Goal: Communication & Community: Share content

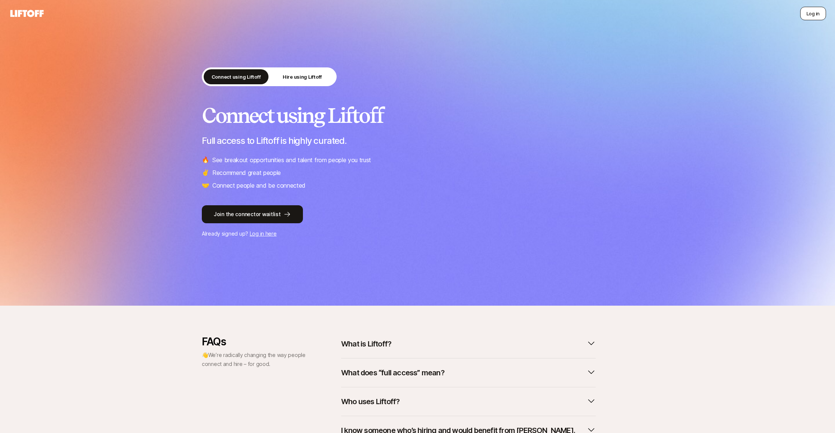
click at [806, 15] on button "Log in" at bounding box center [813, 13] width 26 height 13
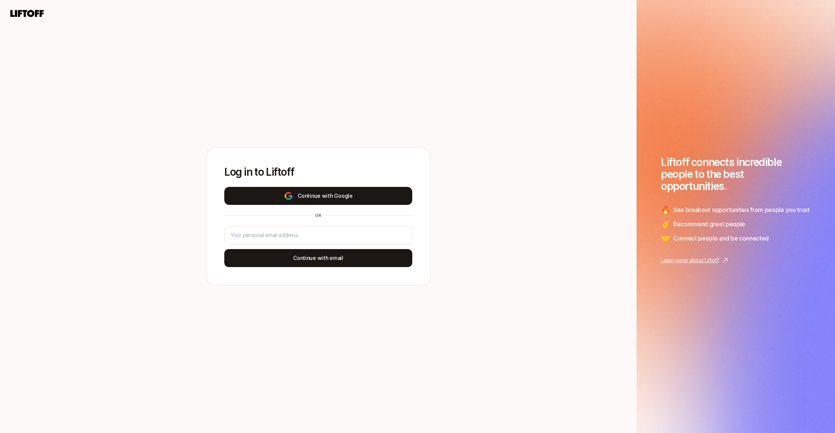
click at [327, 195] on button "Continue with Google" at bounding box center [318, 196] width 188 height 18
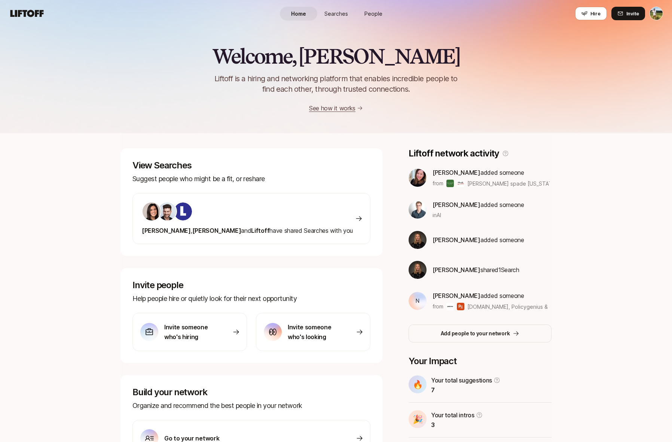
click at [334, 15] on span "Searches" at bounding box center [336, 14] width 24 height 8
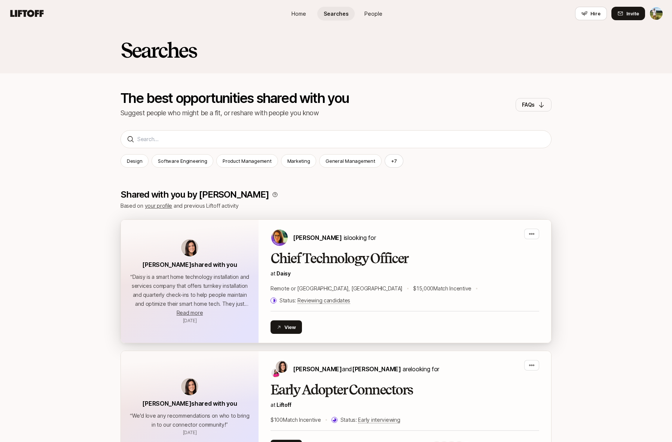
click at [301, 276] on p "at Daisy" at bounding box center [405, 273] width 269 height 9
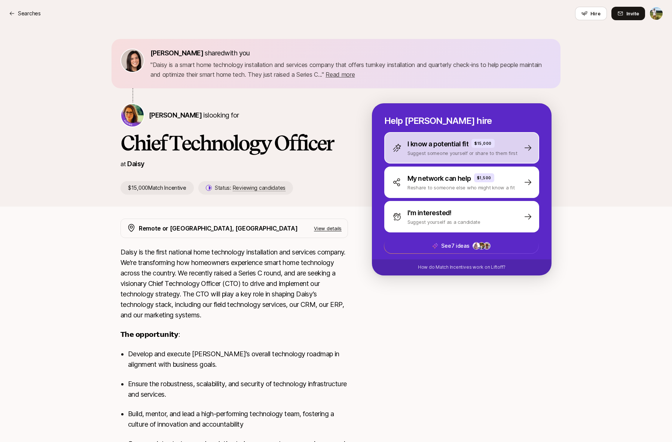
click at [434, 143] on p "I know a potential fit" at bounding box center [438, 144] width 61 height 10
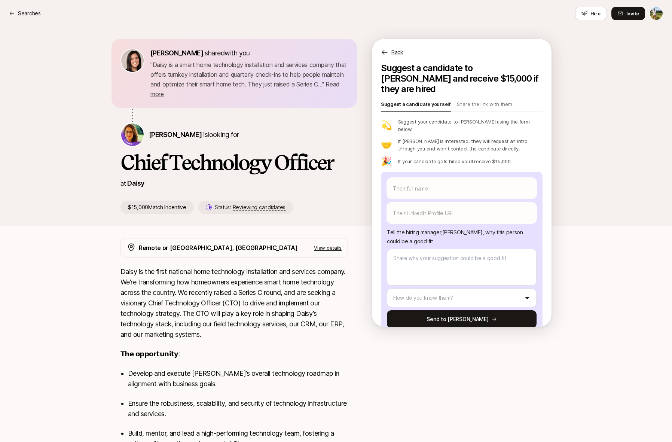
type textarea "x"
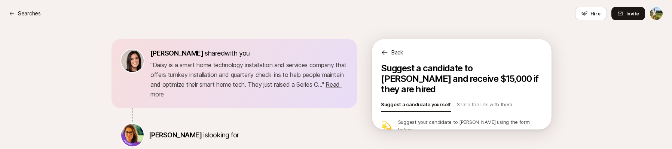
click at [171, 148] on div "[PERSON_NAME] shared with you " [PERSON_NAME] is a smart home technology instal…" at bounding box center [247, 126] width 252 height 175
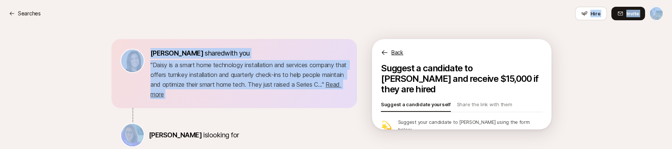
scroll to position [15, 0]
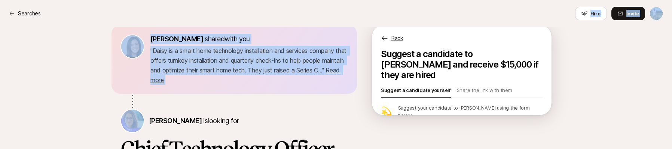
drag, startPoint x: 79, startPoint y: 147, endPoint x: 79, endPoint y: 152, distance: 4.1
click at [79, 134] on html "Searches Searches Hire Invite [PERSON_NAME] shared with you " [PERSON_NAME] is …" at bounding box center [336, 60] width 672 height 149
